Goal: Information Seeking & Learning: Find specific fact

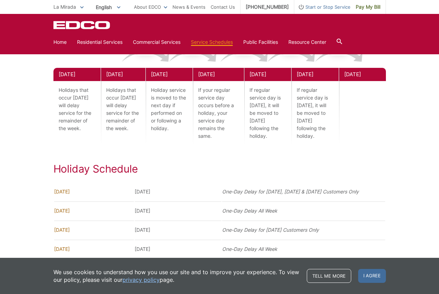
scroll to position [908, 0]
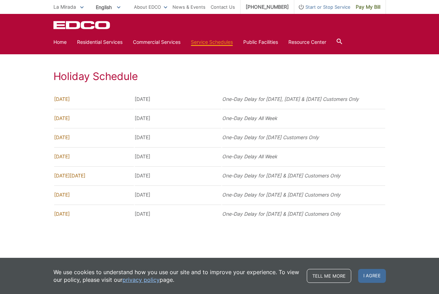
drag, startPoint x: 144, startPoint y: 153, endPoint x: 218, endPoint y: 160, distance: 74.7
click at [218, 160] on td "[DATE]" at bounding box center [178, 156] width 87 height 18
drag, startPoint x: 365, startPoint y: 174, endPoint x: 272, endPoint y: 189, distance: 94.5
click at [272, 189] on tbody "[DATE] [DATE] One-Day Delay for [DATE], [DATE] & [DATE] Customers Only [DATE] […" at bounding box center [219, 156] width 331 height 133
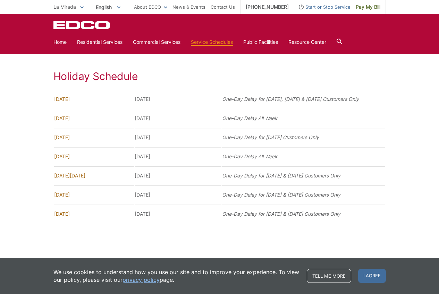
click at [273, 189] on td "One-Day Delay for [DATE] & [DATE] Customers Only" at bounding box center [303, 194] width 163 height 18
drag, startPoint x: 306, startPoint y: 187, endPoint x: 310, endPoint y: 187, distance: 4.2
click at [310, 187] on td "One-Day Delay for [DATE] & [DATE] Customers Only" at bounding box center [303, 194] width 163 height 18
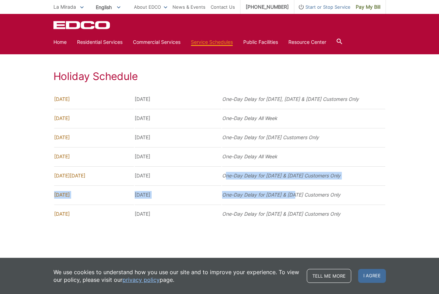
drag, startPoint x: 245, startPoint y: 172, endPoint x: 221, endPoint y: 167, distance: 24.5
click at [221, 167] on tbody "[DATE] [DATE] One-Day Delay for [DATE], [DATE] & [DATE] Customers Only [DATE] […" at bounding box center [219, 156] width 331 height 133
click at [221, 167] on td "[DATE]" at bounding box center [178, 175] width 87 height 18
drag, startPoint x: 224, startPoint y: 167, endPoint x: 345, endPoint y: 167, distance: 121.6
click at [343, 167] on td "One-Day Delay for [DATE] & [DATE] Customers Only" at bounding box center [303, 175] width 163 height 18
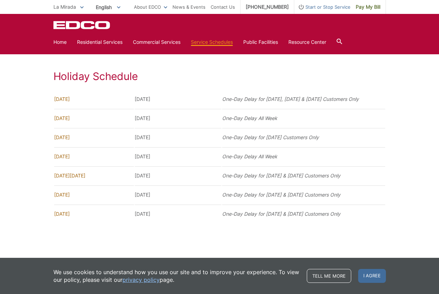
click at [351, 167] on td "One-Day Delay for [DATE] & [DATE] Customers Only" at bounding box center [303, 175] width 163 height 18
drag, startPoint x: 372, startPoint y: 215, endPoint x: 247, endPoint y: 127, distance: 152.4
click at [247, 127] on tbody "[DATE] [DATE] One-Day Delay for [DATE], [DATE] & [DATE] Customers Only [DATE] […" at bounding box center [219, 156] width 331 height 133
click at [326, 128] on td "One-Day Delay for [DATE] Customers Only" at bounding box center [303, 137] width 163 height 18
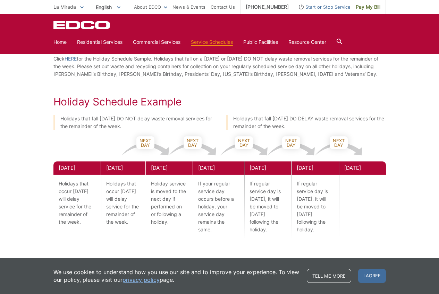
scroll to position [699, 0]
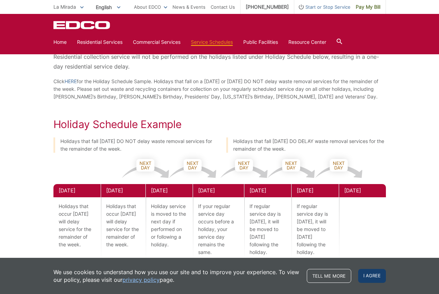
click at [377, 272] on span "I agree" at bounding box center [372, 276] width 28 height 14
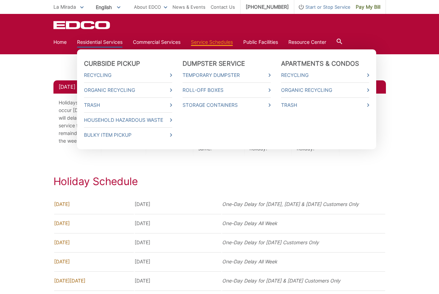
scroll to position [803, 0]
